Goal: Navigation & Orientation: Go to known website

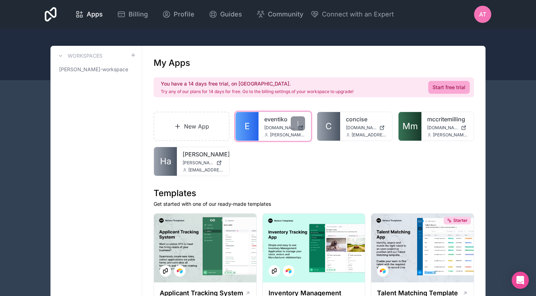
click at [266, 122] on link "eventiko" at bounding box center [284, 119] width 41 height 9
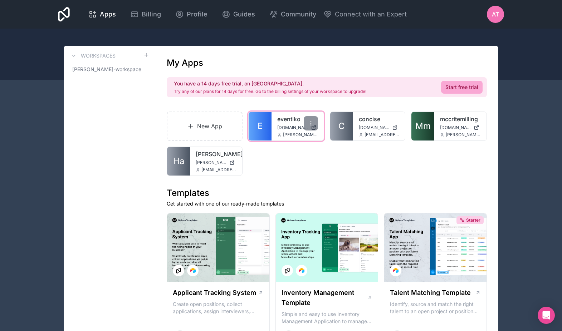
click at [291, 117] on link "eventiko" at bounding box center [297, 119] width 41 height 9
